Goal: Transaction & Acquisition: Purchase product/service

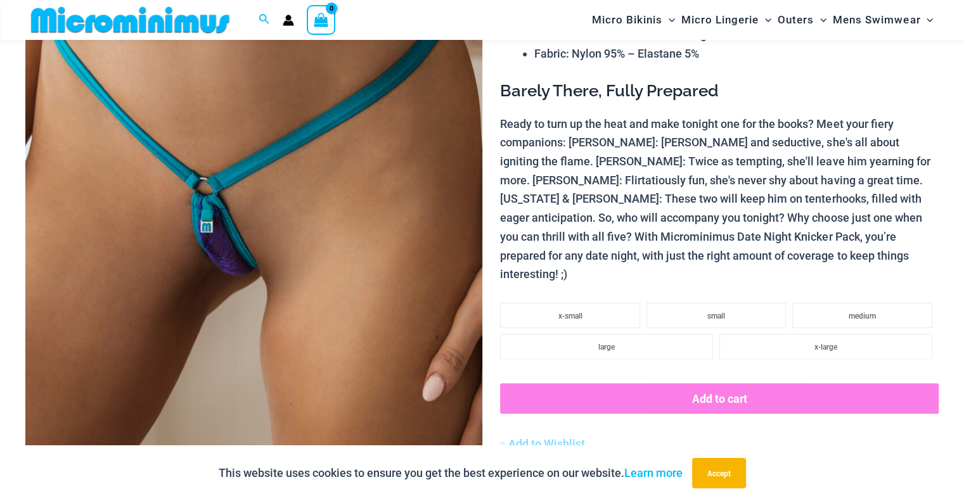
scroll to position [260, 0]
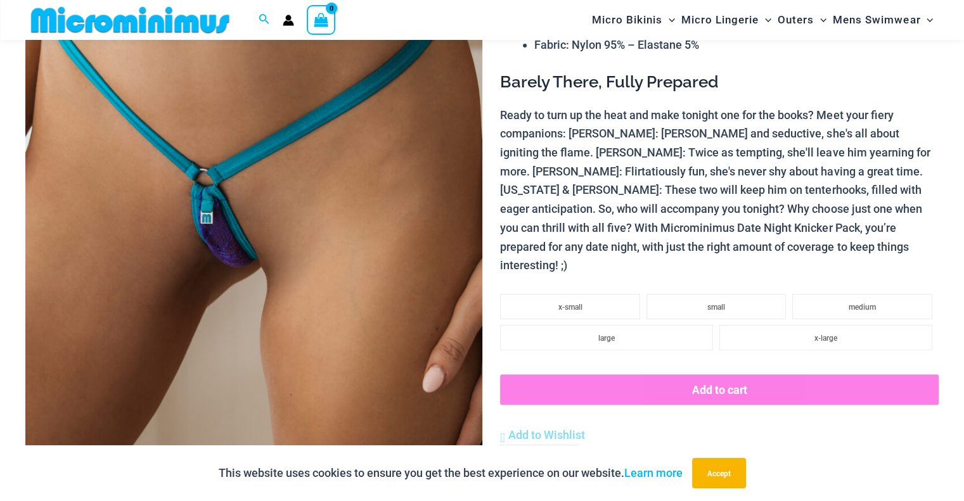
click at [251, 250] on img at bounding box center [253, 198] width 457 height 685
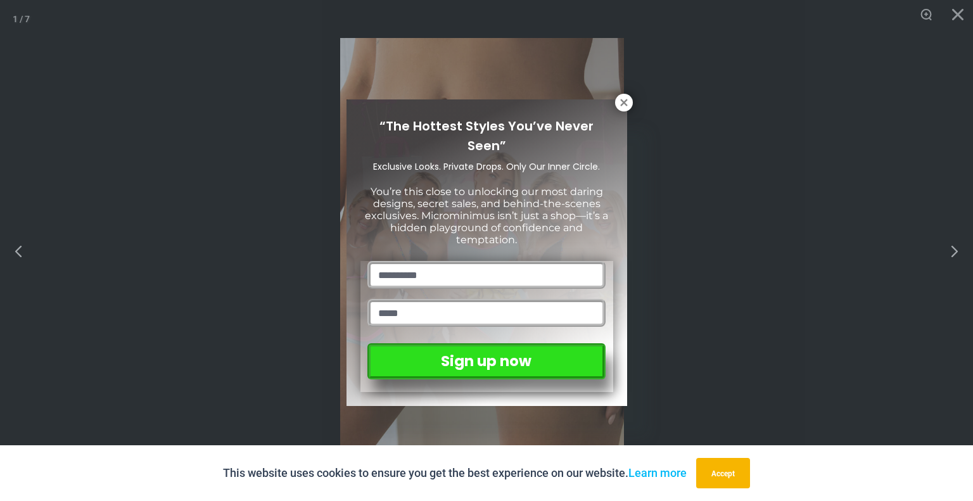
click at [611, 102] on div "“The Hottest Styles You’ve Never Seen” Exclusive Looks. Private Drops. Only Our…" at bounding box center [487, 252] width 281 height 307
click at [618, 101] on icon at bounding box center [623, 102] width 11 height 11
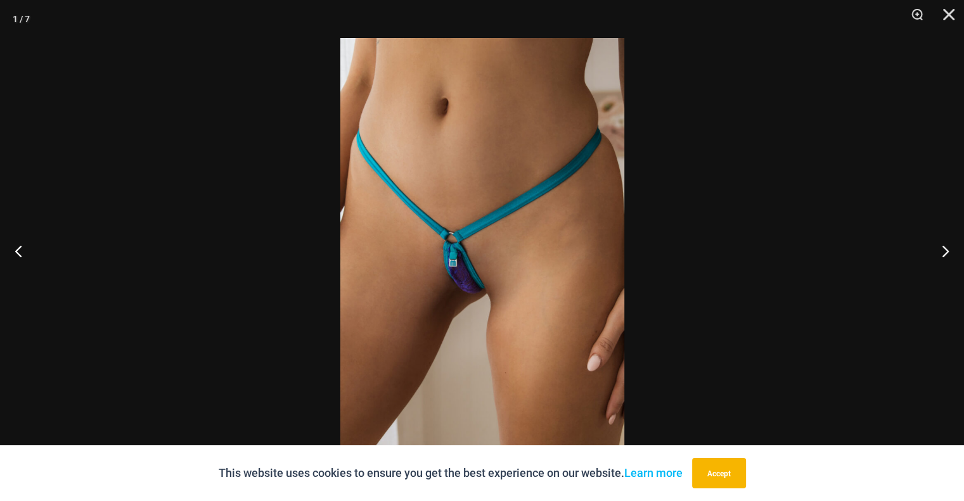
click at [469, 277] on img at bounding box center [482, 250] width 284 height 425
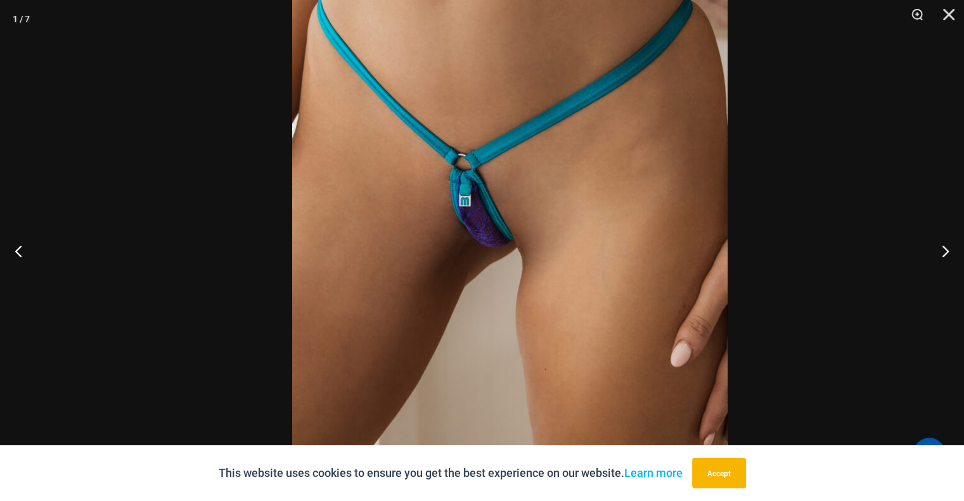
click at [642, 165] on img at bounding box center [509, 182] width 435 height 652
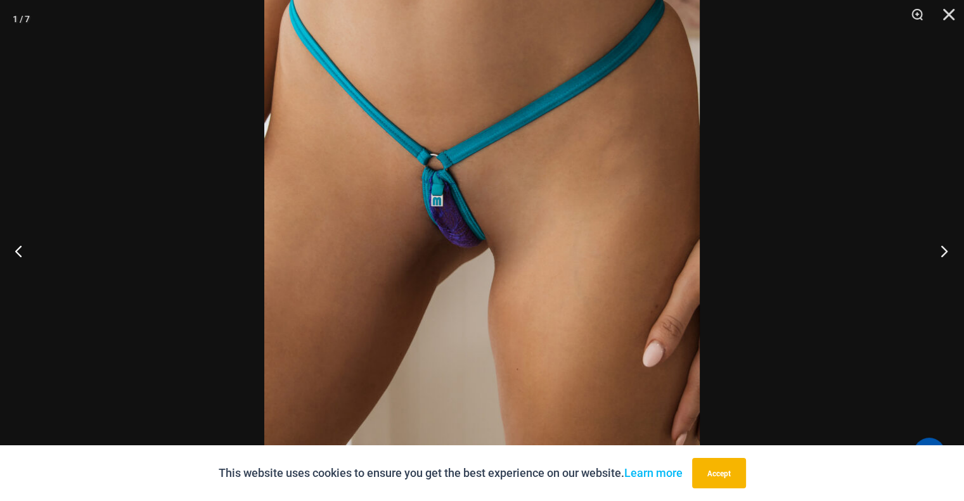
click at [943, 251] on button "Next" at bounding box center [940, 250] width 48 height 63
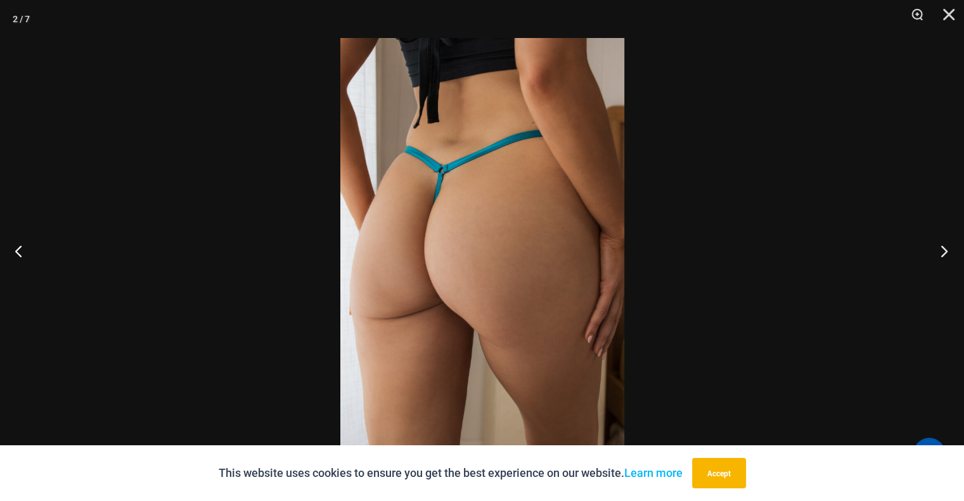
click at [943, 251] on button "Next" at bounding box center [940, 250] width 48 height 63
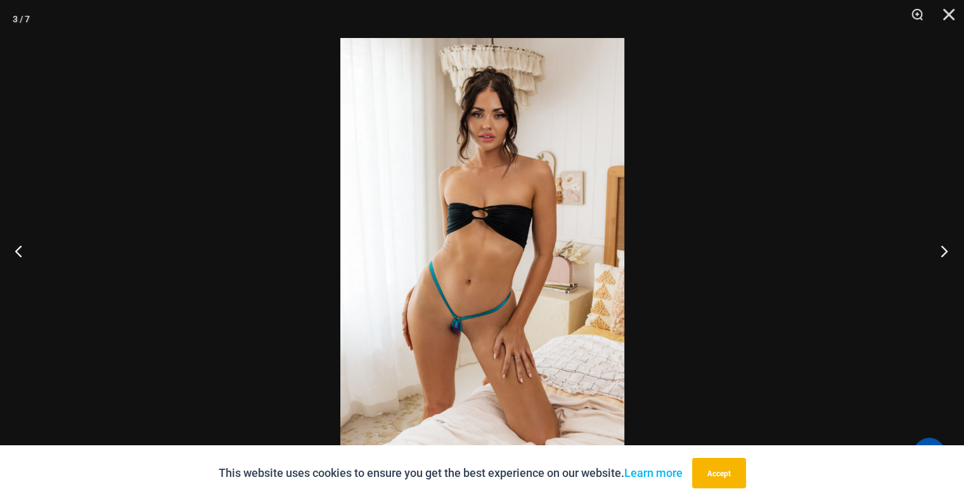
click at [943, 251] on button "Next" at bounding box center [940, 250] width 48 height 63
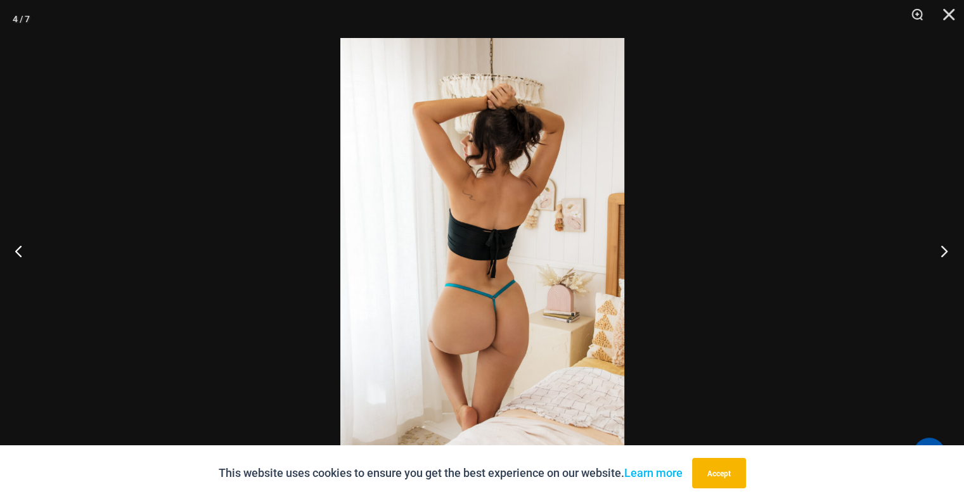
click at [943, 251] on button "Next" at bounding box center [940, 250] width 48 height 63
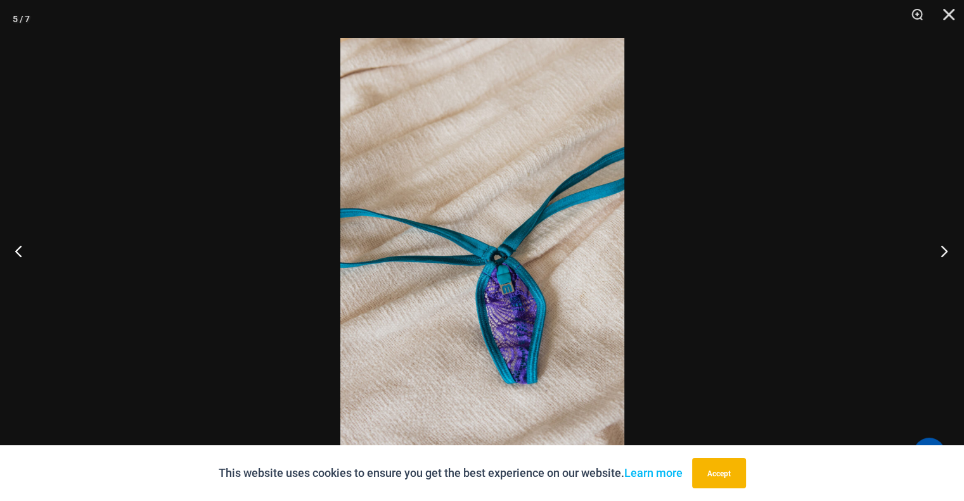
click at [943, 251] on button "Next" at bounding box center [940, 250] width 48 height 63
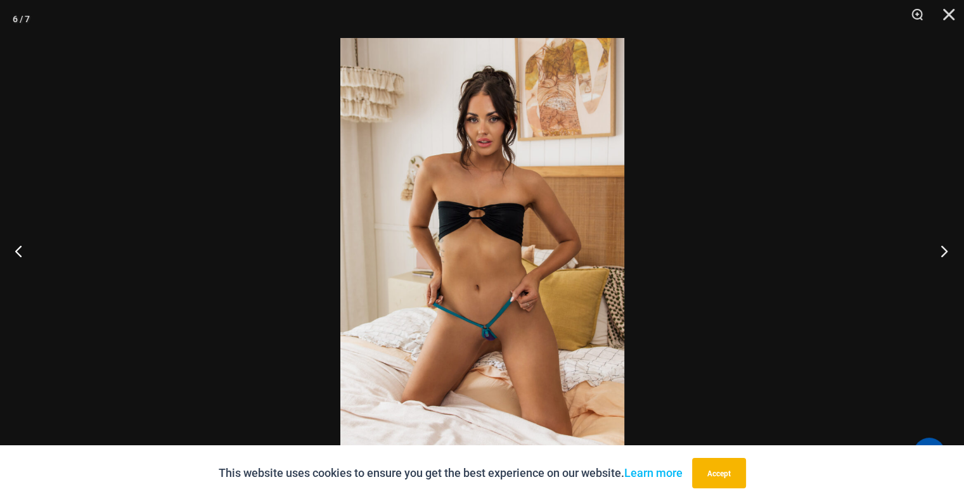
click at [943, 251] on button "Next" at bounding box center [940, 250] width 48 height 63
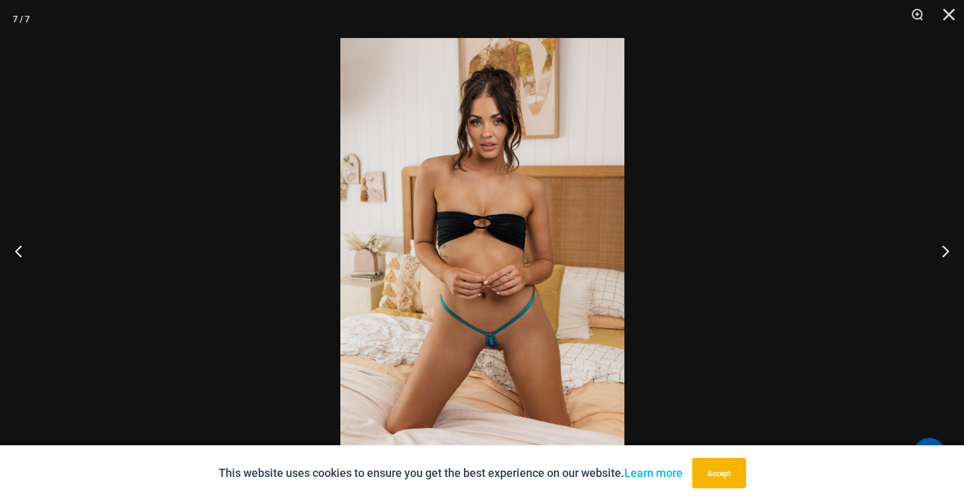
click at [483, 350] on img at bounding box center [482, 250] width 284 height 425
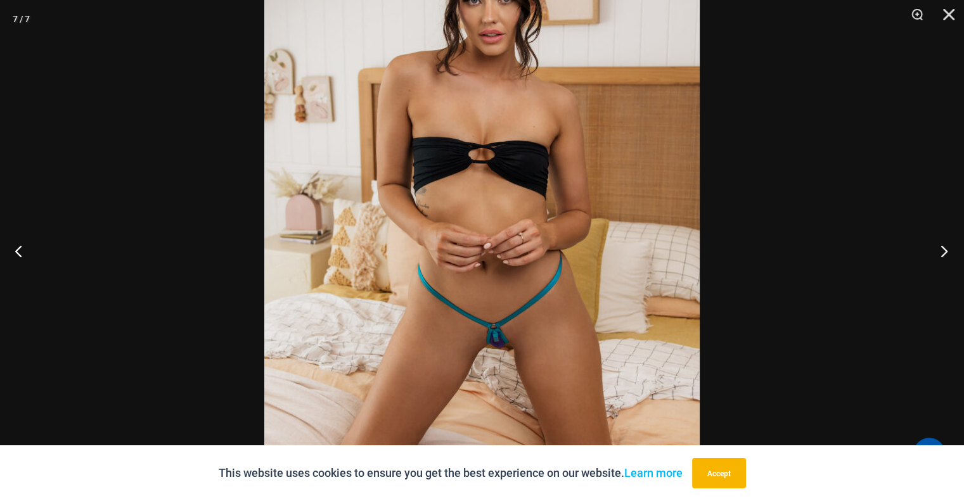
click at [938, 244] on button "Next" at bounding box center [940, 250] width 48 height 63
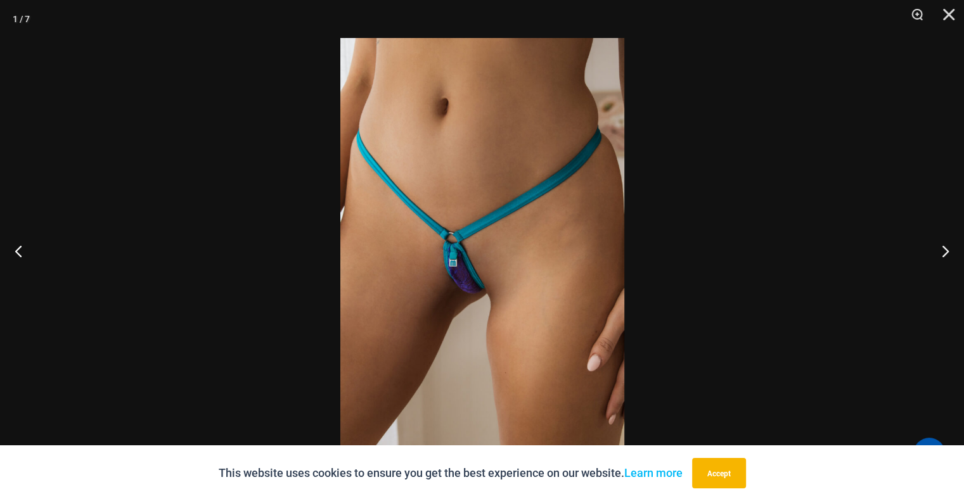
click at [472, 307] on img at bounding box center [482, 250] width 284 height 425
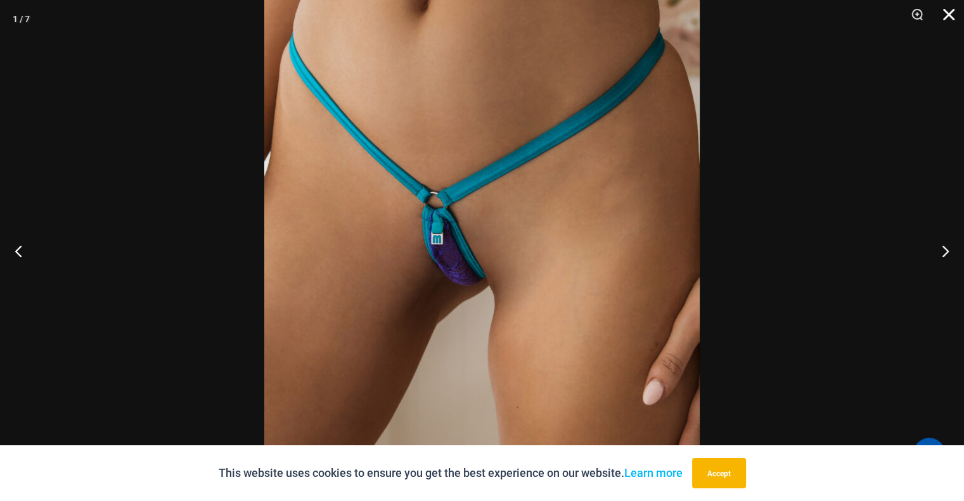
click at [949, 17] on button "Close" at bounding box center [944, 19] width 32 height 38
